Goal: Feedback & Contribution: Leave review/rating

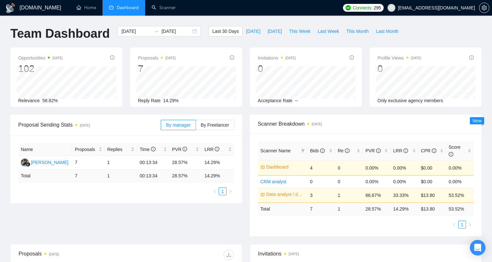
click at [120, 9] on span "Dashboard" at bounding box center [128, 8] width 22 height 6
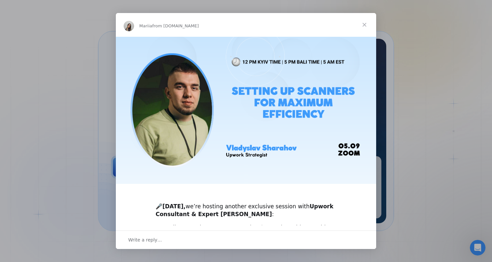
click at [366, 24] on span "Close" at bounding box center [363, 24] width 23 height 23
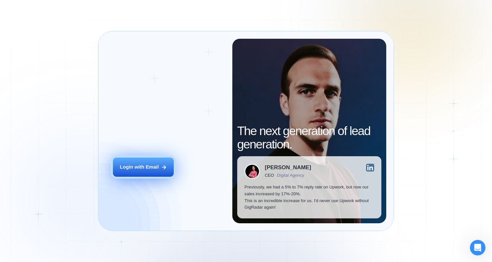
click at [130, 168] on div "Login with Email" at bounding box center [139, 167] width 39 height 7
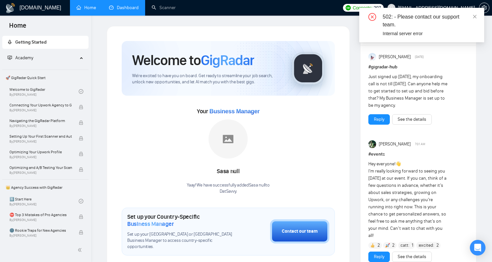
click at [130, 8] on link "Dashboard" at bounding box center [124, 8] width 30 height 6
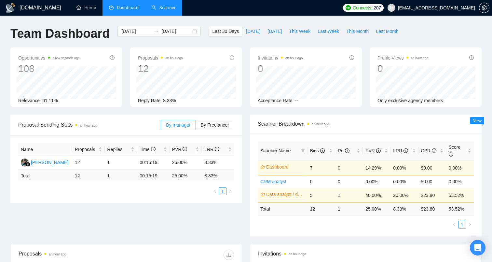
click at [167, 7] on link "Scanner" at bounding box center [164, 8] width 24 height 6
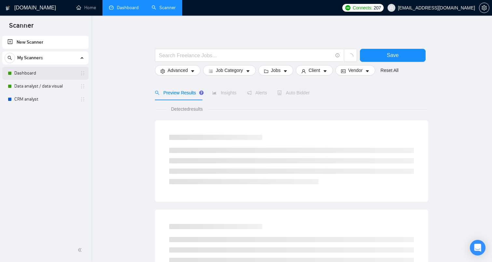
click at [64, 73] on link "Dashboard" at bounding box center [45, 73] width 62 height 13
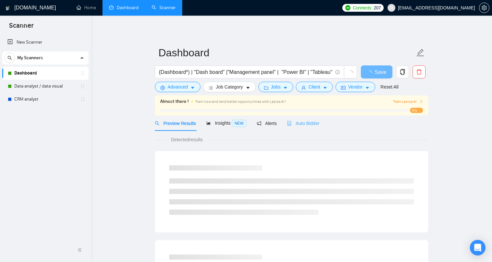
click at [306, 127] on div "Auto Bidder" at bounding box center [303, 122] width 32 height 15
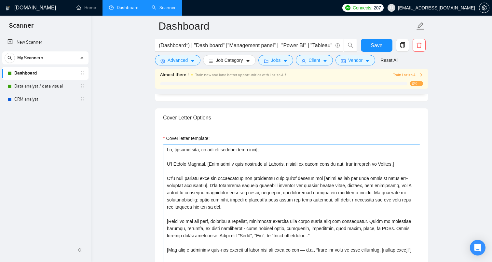
scroll to position [699, 0]
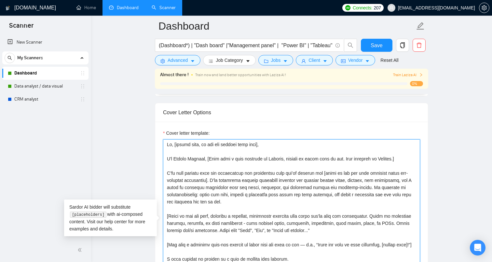
drag, startPoint x: 344, startPoint y: 232, endPoint x: 161, endPoint y: 217, distance: 183.4
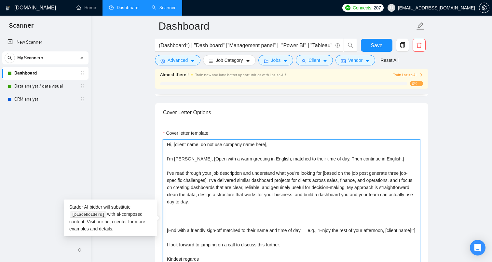
scroll to position [0, 0]
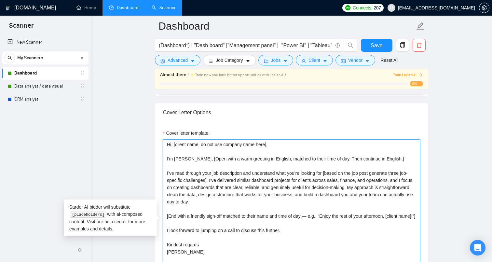
drag, startPoint x: 197, startPoint y: 234, endPoint x: 163, endPoint y: 224, distance: 35.8
click at [163, 224] on textarea "Hi, [client name, do not use company name here], I'm Brooke Davison, [Open with…" at bounding box center [291, 212] width 257 height 146
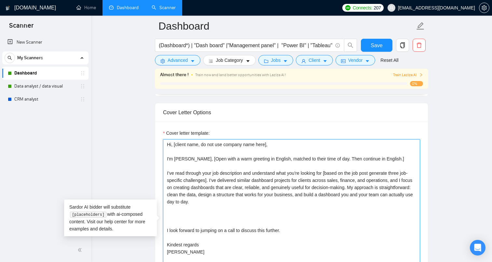
click at [179, 248] on textarea "Hi, [client name, do not use company name here], I'm Brooke Davison, [Open with…" at bounding box center [291, 212] width 257 height 146
paste textarea "027771"
click at [175, 248] on textarea "Hi, [client name, do not use company name here], I'm Brooke Davison, [Open with…" at bounding box center [291, 212] width 257 height 146
paste textarea "[End with a friendly sign-off matched to their name and time of day — e.g., “En…"
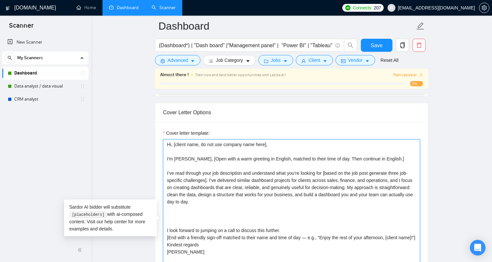
click at [165, 241] on textarea "Hi, [client name, do not use company name here], I'm Brooke Davison, [Open with…" at bounding box center [291, 212] width 257 height 146
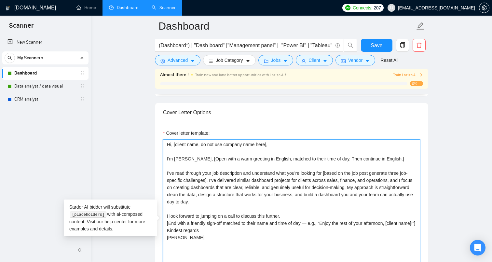
click at [288, 226] on textarea "Hi, [client name, do not use company name here], I'm Brooke Davison, [Open with…" at bounding box center [291, 212] width 257 height 146
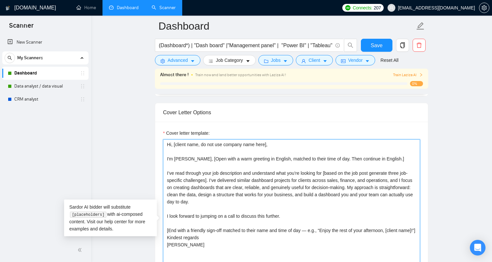
click at [201, 248] on textarea "Hi, [client name, do not use company name here], I'm Brooke Davison, [Open with…" at bounding box center [291, 212] width 257 height 146
click at [220, 190] on textarea "Hi, [client name, do not use company name here], I'm Brooke Davison, [Open with…" at bounding box center [291, 212] width 257 height 146
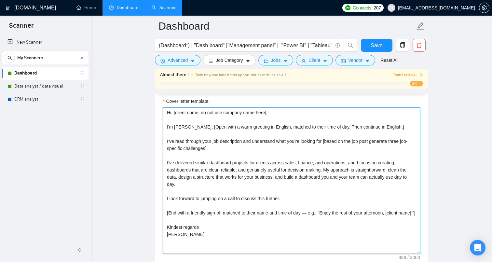
scroll to position [717, 0]
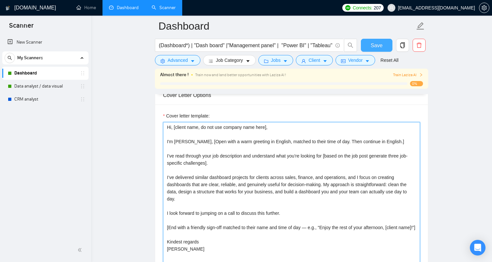
type textarea "Hi, [client name, do not use company name here], I'm Brooke Davison, [Open with…"
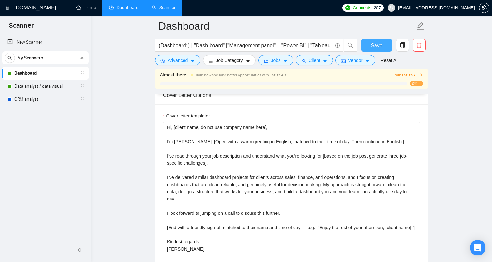
click at [380, 44] on span "Save" at bounding box center [376, 45] width 12 height 8
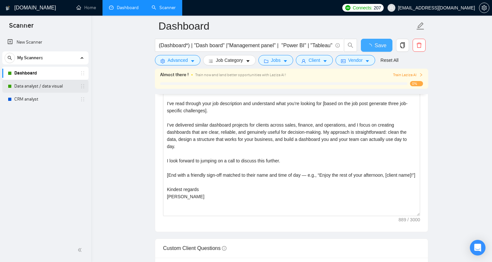
checkbox input "true"
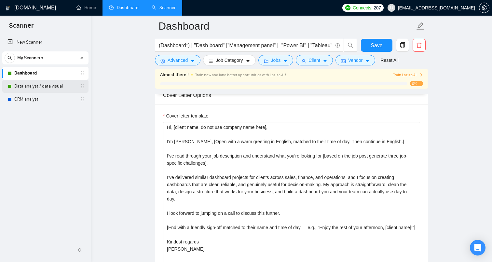
click at [28, 86] on link "Data analyst / data visual" at bounding box center [45, 86] width 62 height 13
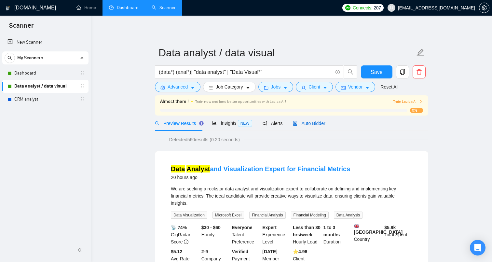
click at [307, 124] on span "Auto Bidder" at bounding box center [309, 123] width 32 height 5
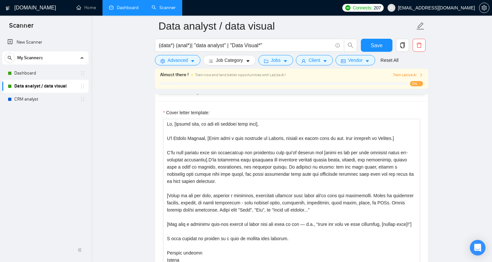
scroll to position [7, 0]
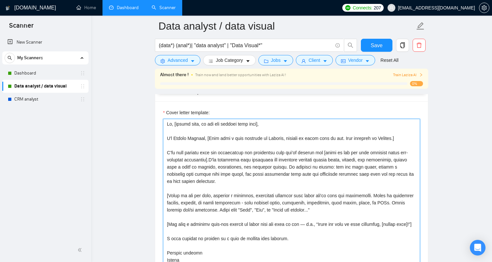
click at [218, 153] on textarea "Cover letter template:" at bounding box center [291, 192] width 257 height 146
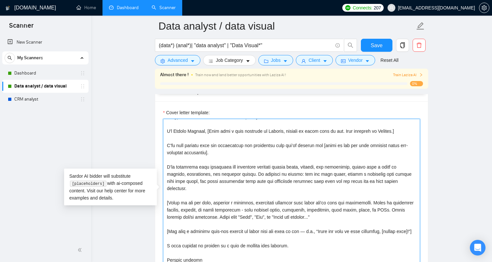
drag, startPoint x: 352, startPoint y: 218, endPoint x: 152, endPoint y: 201, distance: 200.3
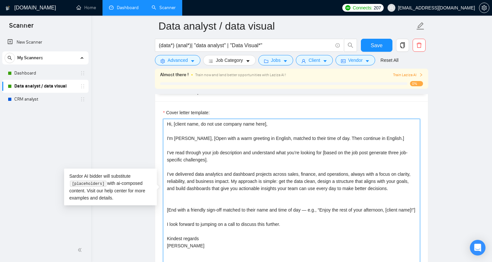
scroll to position [0, 0]
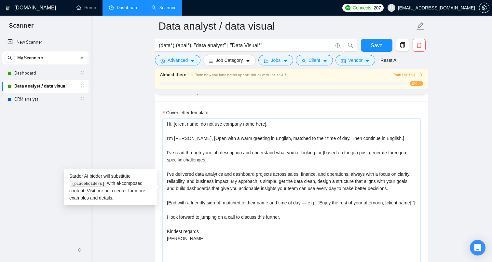
drag, startPoint x: 187, startPoint y: 216, endPoint x: 166, endPoint y: 211, distance: 21.3
click at [166, 211] on textarea "Hi, [client name, do not use company name here], I'm Brooke Davison, [Open with…" at bounding box center [291, 192] width 257 height 146
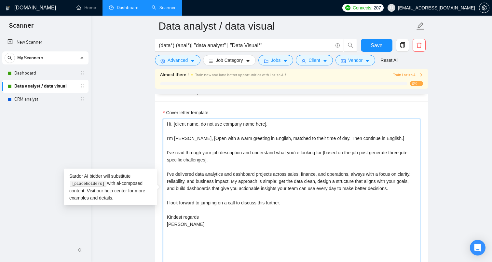
click at [195, 217] on textarea "Hi, [client name, do not use company name here], I'm Brooke Davison, [Open with…" at bounding box center [291, 192] width 257 height 146
paste textarea "[End with a friendly sign-off matched to their name and time of day — e.g., “En…"
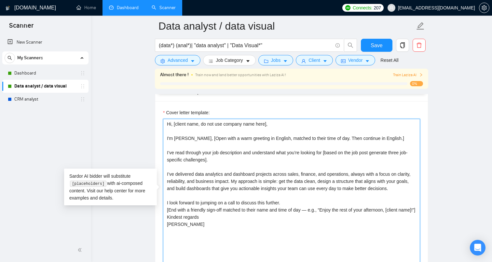
click at [167, 218] on textarea "Hi, [client name, do not use company name here], I'm Brooke Davison, [Open with…" at bounding box center [291, 192] width 257 height 146
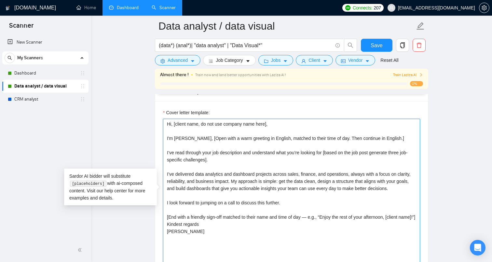
click at [193, 233] on textarea "Hi, [client name, do not use company name here], I'm Brooke Davison, [Open with…" at bounding box center [291, 192] width 257 height 146
click at [288, 210] on textarea "Hi, [client name, do not use company name here], I'm Brooke Davison, [Open with…" at bounding box center [291, 192] width 257 height 146
type textarea "Hi, [client name, do not use company name here], I'm Brooke Davison, [Open with…"
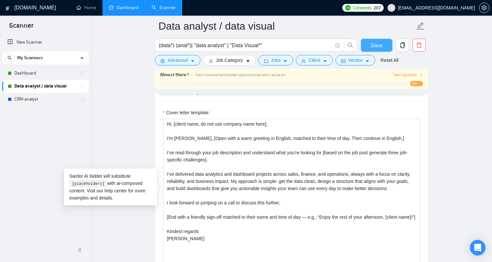
click at [376, 44] on span "Save" at bounding box center [376, 45] width 12 height 8
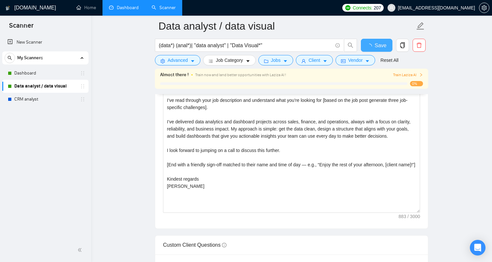
checkbox input "true"
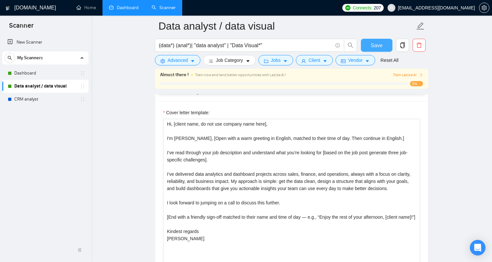
click at [378, 46] on span "Save" at bounding box center [376, 45] width 12 height 8
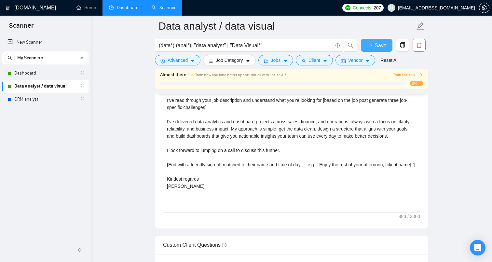
checkbox input "true"
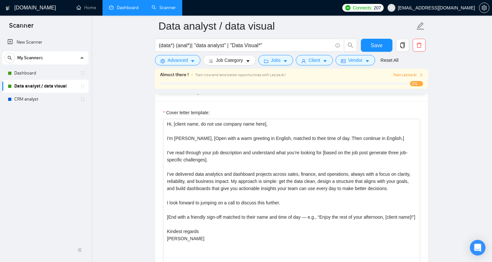
click at [115, 7] on link "Dashboard" at bounding box center [124, 8] width 30 height 6
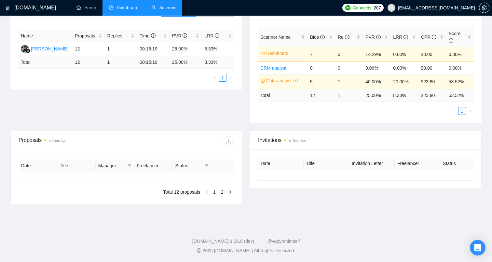
scroll to position [113, 0]
type input "2025-08-05"
type input "2025-09-04"
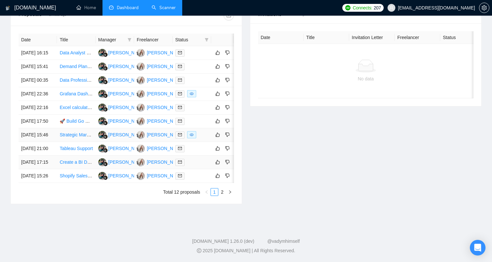
scroll to position [269, 0]
click at [225, 195] on link "2" at bounding box center [221, 191] width 7 height 7
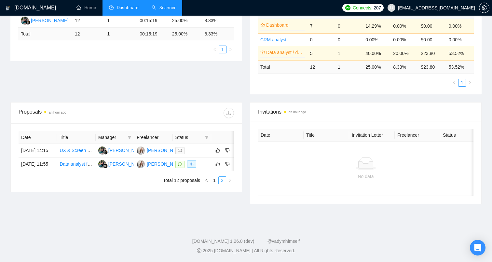
scroll to position [142, 0]
click at [218, 166] on icon "like" at bounding box center [217, 163] width 5 height 5
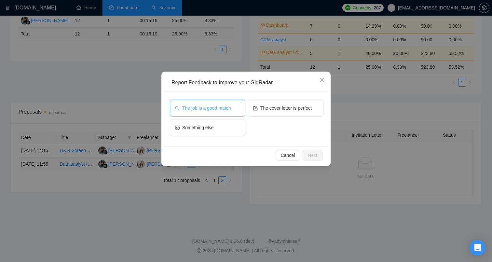
click at [231, 109] on span "The job is a good match" at bounding box center [206, 107] width 48 height 7
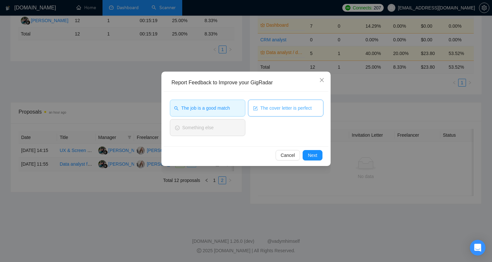
click at [266, 109] on span "The cover letter is perfect" at bounding box center [285, 107] width 51 height 7
click at [311, 158] on span "Next" at bounding box center [312, 155] width 9 height 7
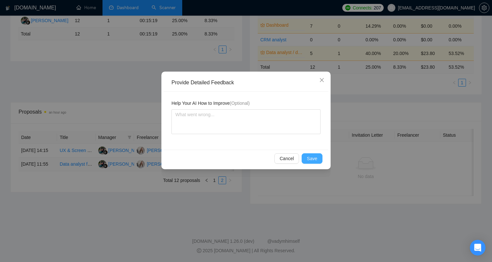
click at [309, 158] on span "Save" at bounding box center [312, 158] width 10 height 7
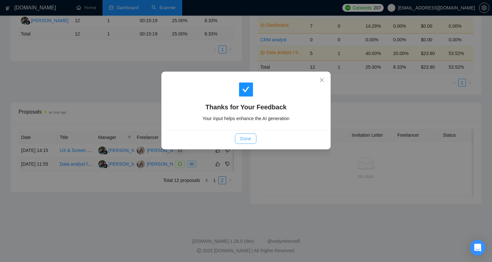
click at [247, 134] on button "Done" at bounding box center [245, 138] width 21 height 10
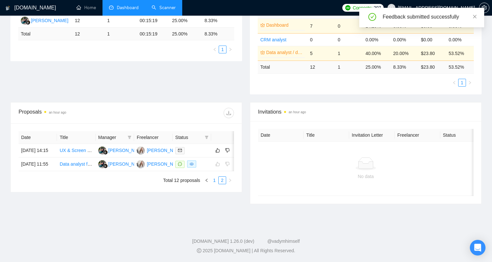
click at [212, 184] on link "1" at bounding box center [214, 180] width 7 height 7
